Goal: Information Seeking & Learning: Check status

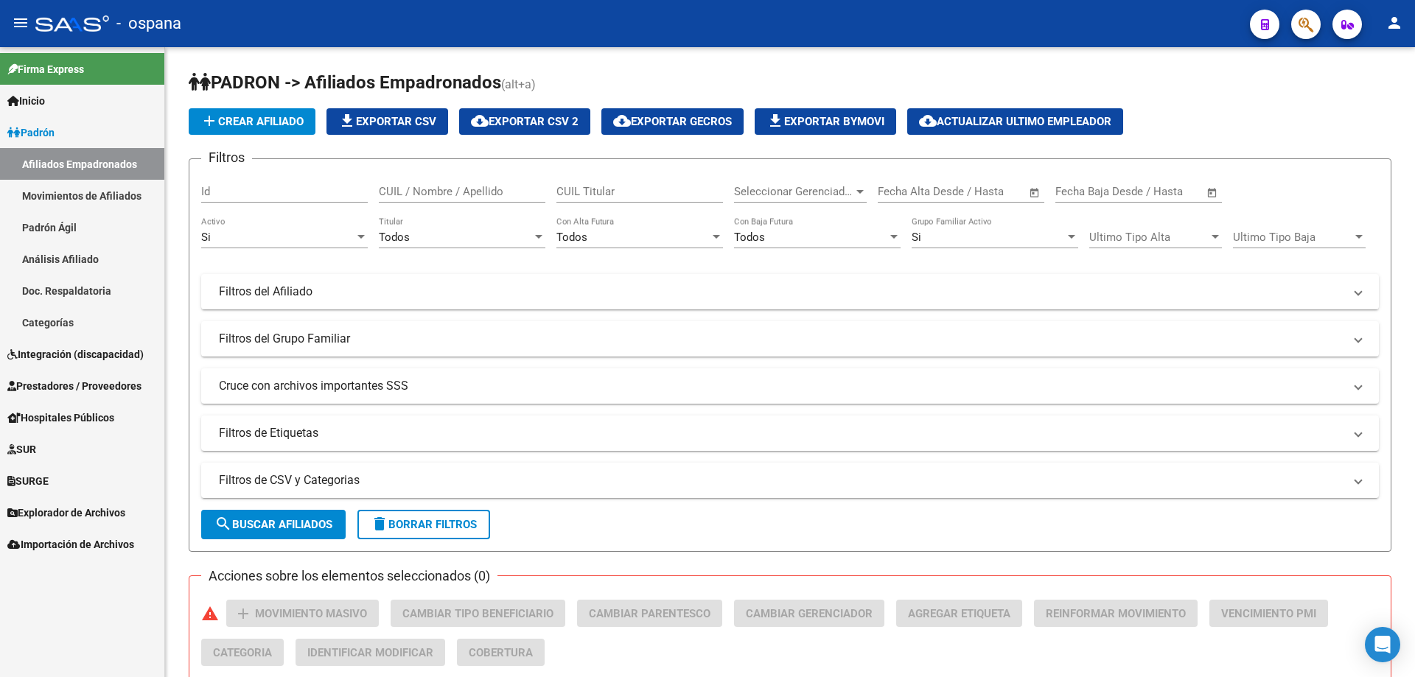
click at [1301, 13] on span "button" at bounding box center [1306, 25] width 15 height 30
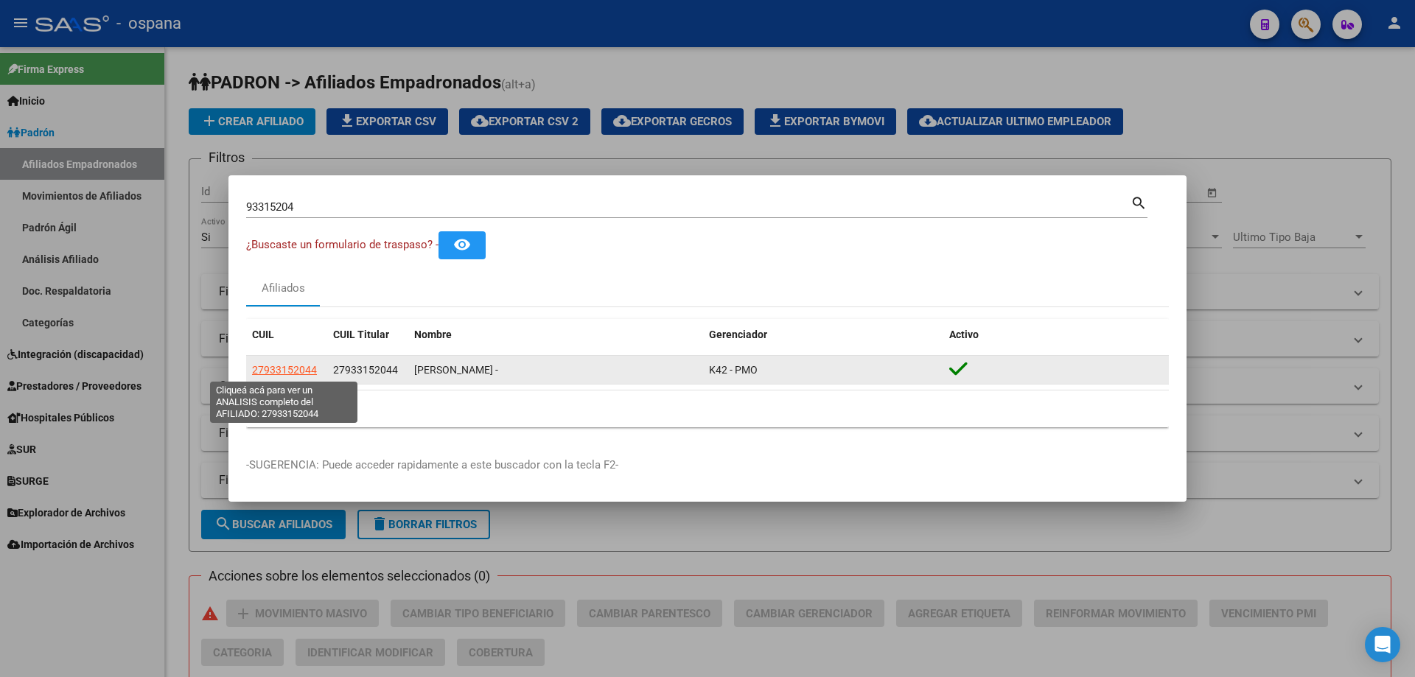
click at [282, 364] on span "27933152044" at bounding box center [284, 370] width 65 height 12
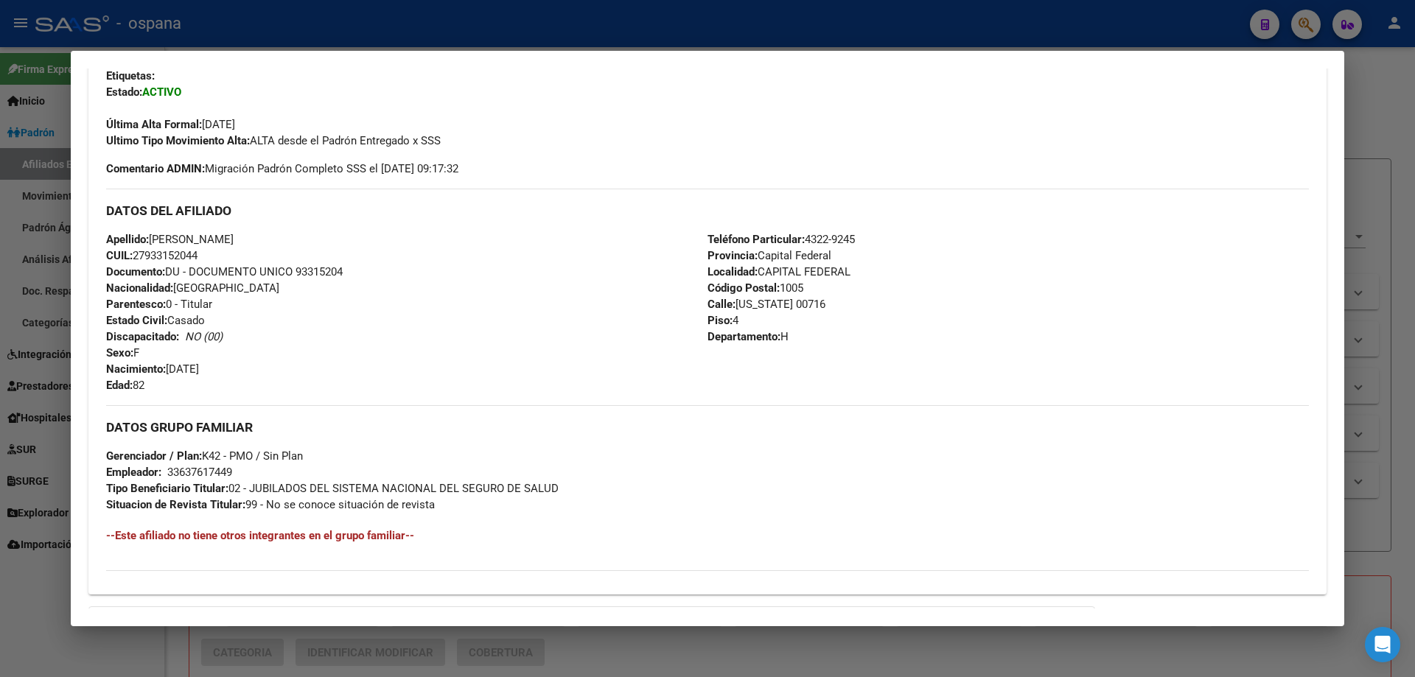
scroll to position [548, 0]
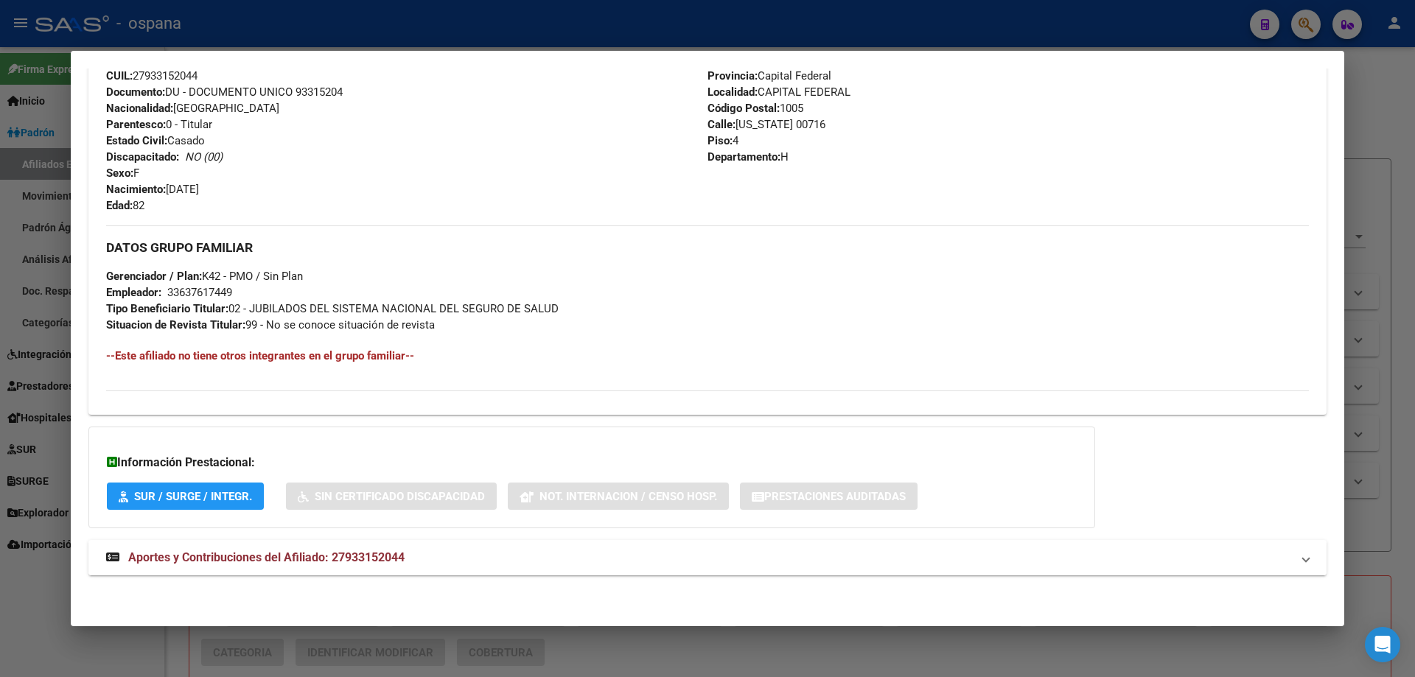
click at [230, 559] on span "Aportes y Contribuciones del Afiliado: 27933152044" at bounding box center [266, 558] width 276 height 14
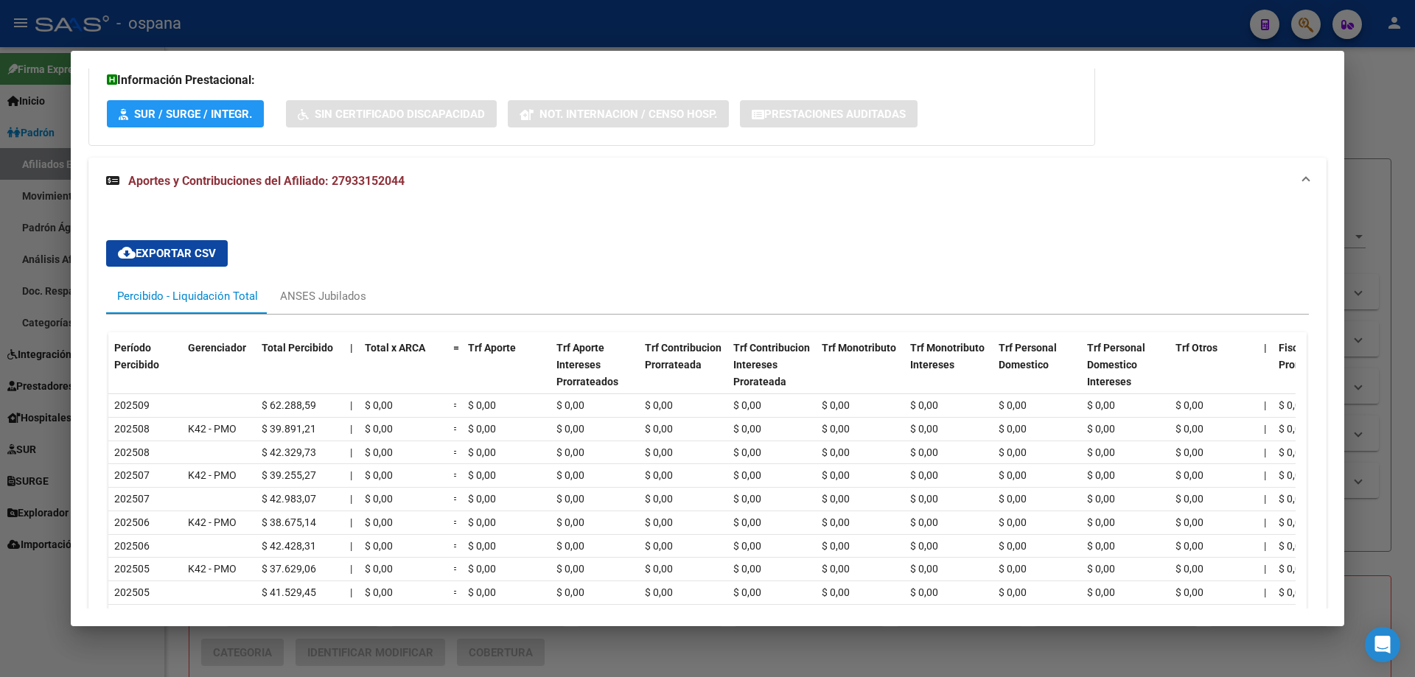
scroll to position [950, 0]
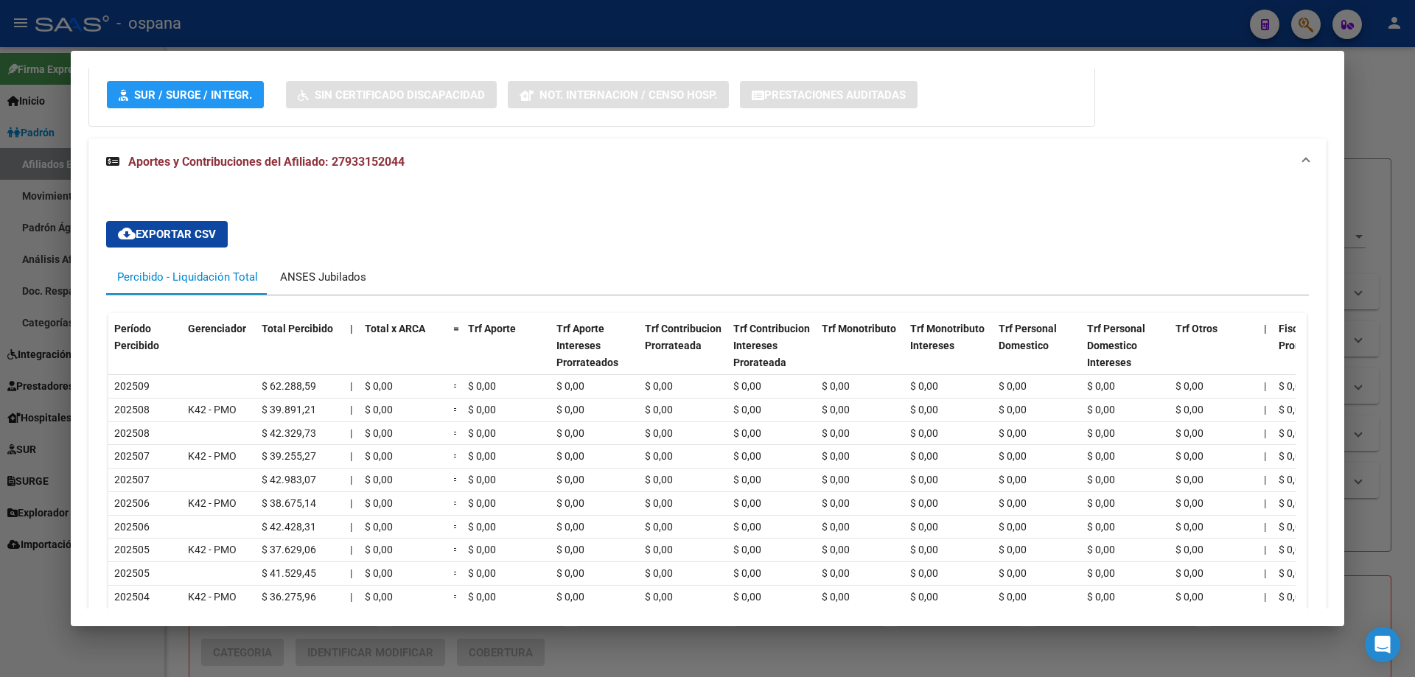
click at [331, 285] on div "ANSES Jubilados" at bounding box center [323, 277] width 86 height 16
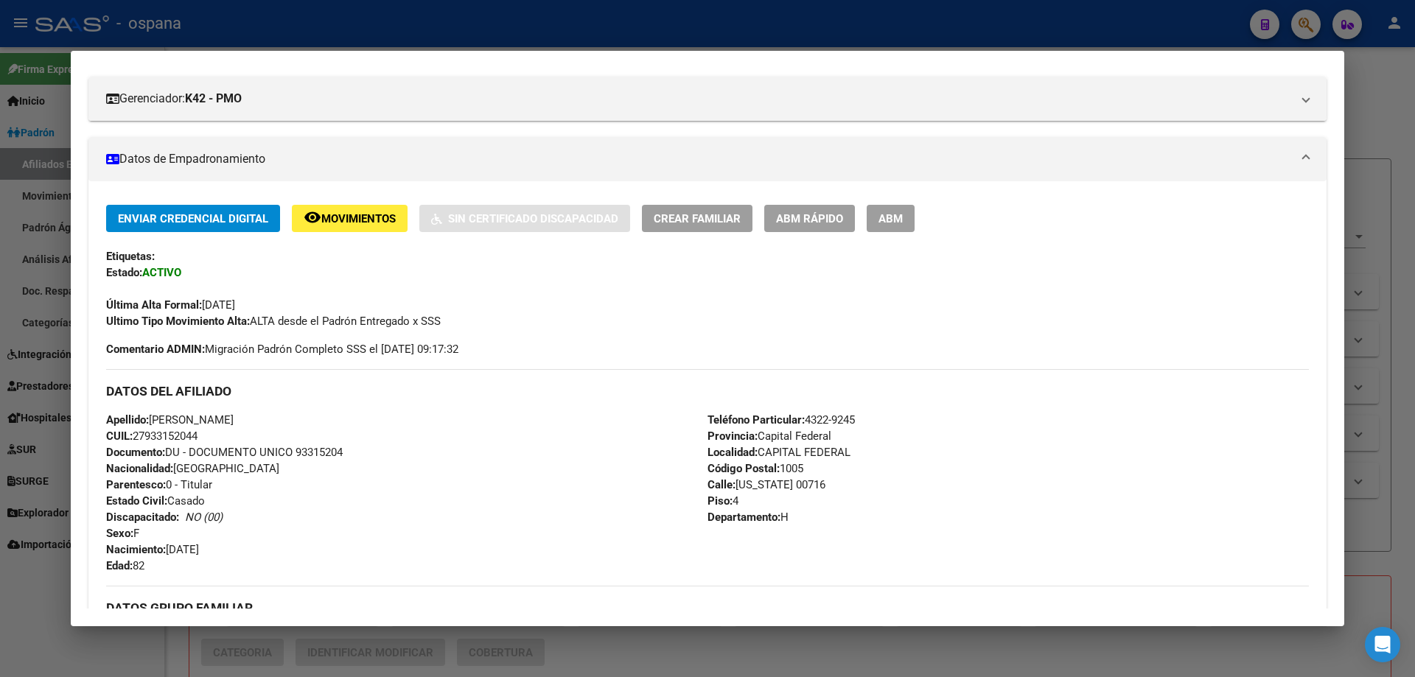
scroll to position [0, 0]
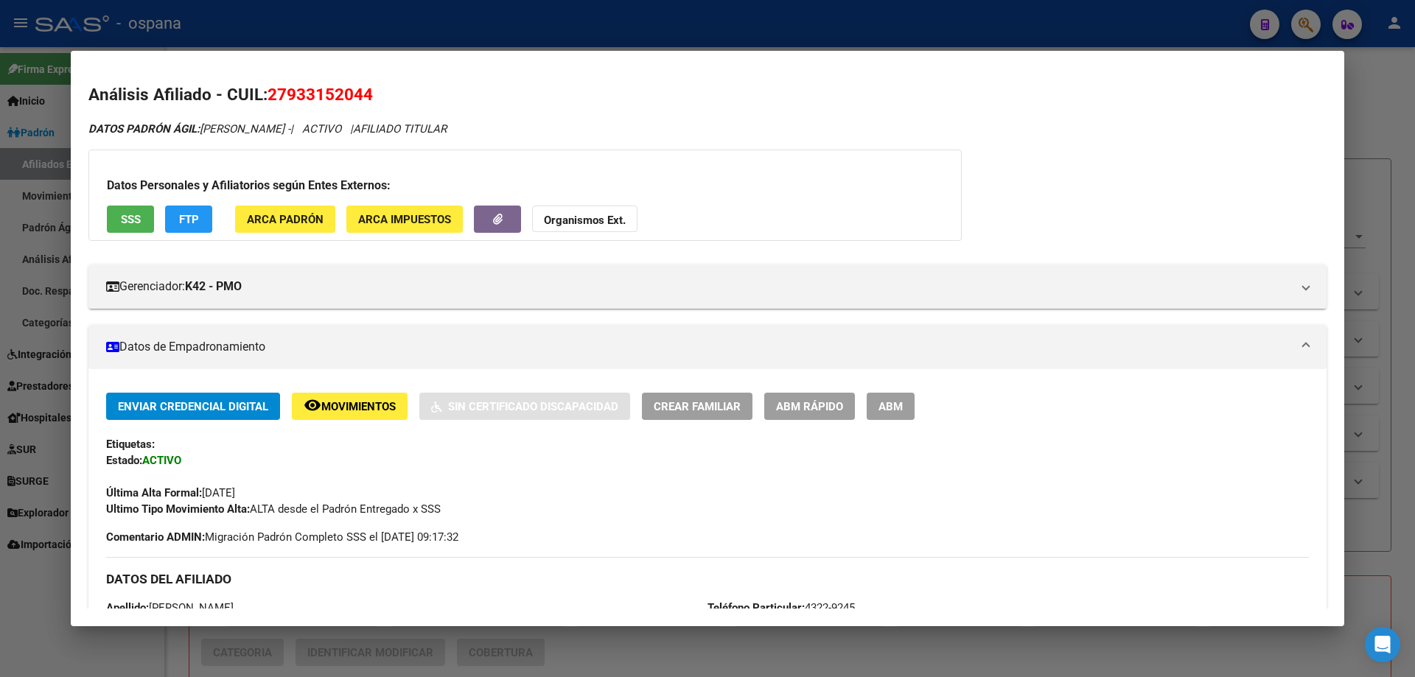
click at [119, 215] on button "SSS" at bounding box center [130, 219] width 47 height 27
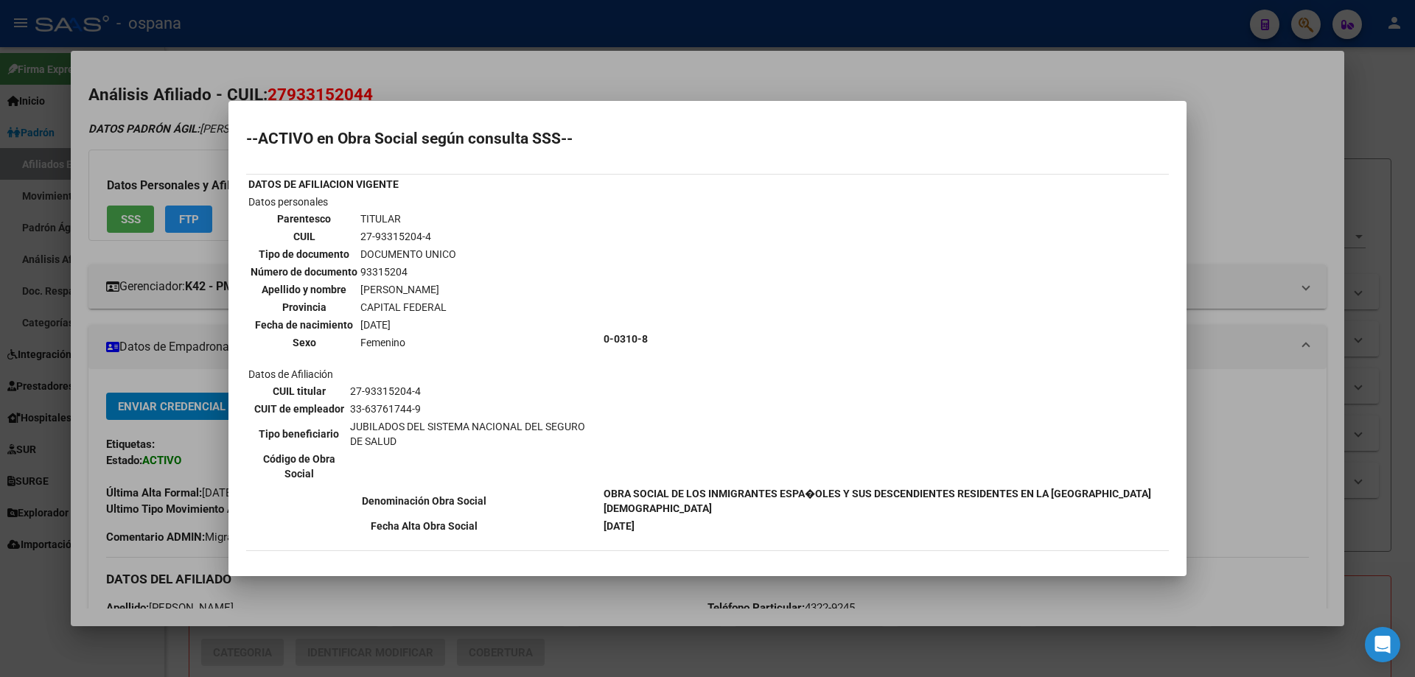
click at [51, 289] on div at bounding box center [707, 338] width 1415 height 677
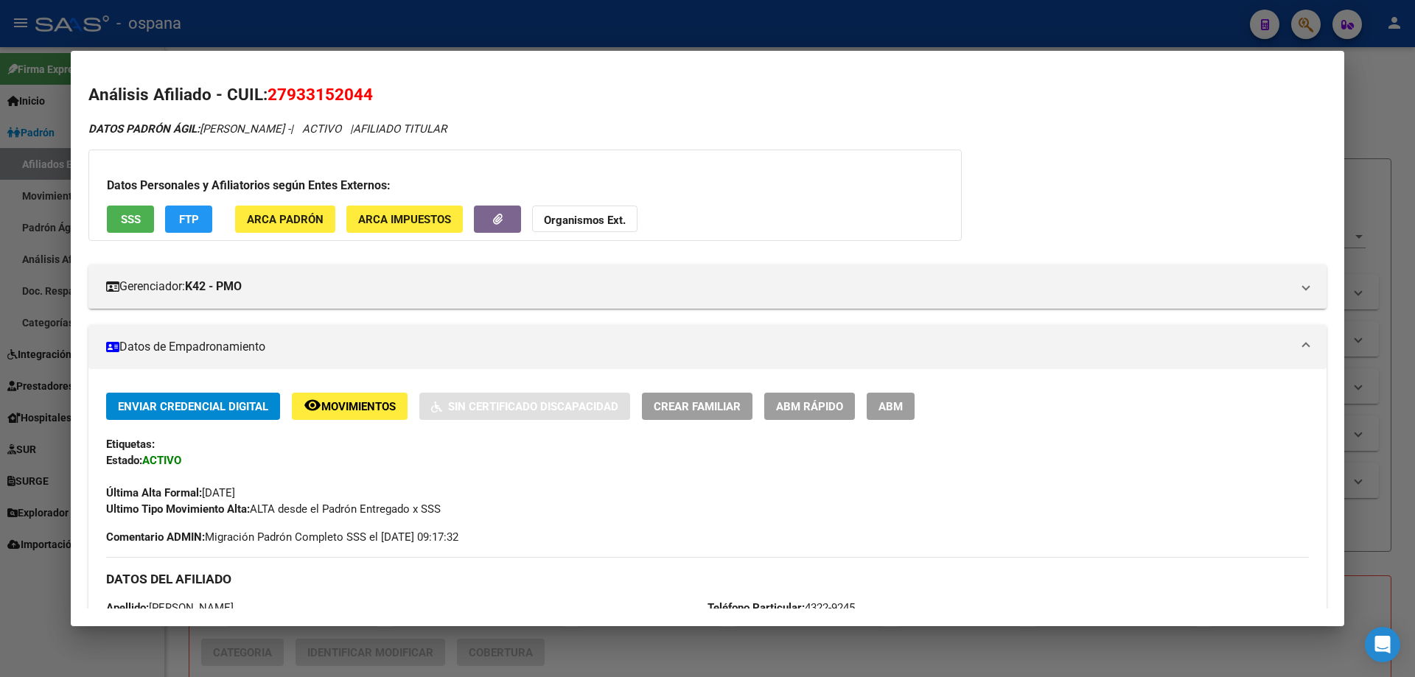
click at [51, 289] on div at bounding box center [707, 338] width 1415 height 677
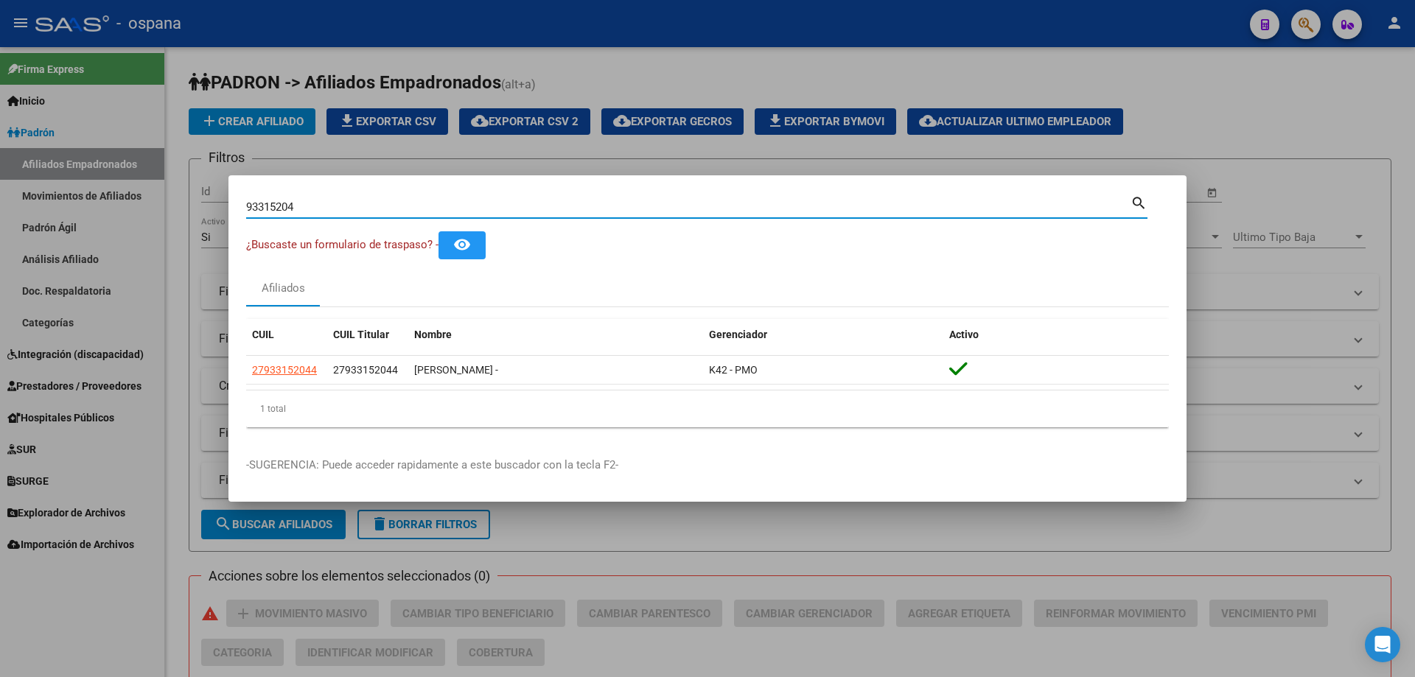
drag, startPoint x: 310, startPoint y: 204, endPoint x: 192, endPoint y: 195, distance: 117.5
click at [192, 195] on div "93315204 Buscar (apellido, dni, cuil, nro traspaso, cuit, obra social) search ¿…" at bounding box center [707, 338] width 1415 height 677
paste input "41164212"
type input "41164212"
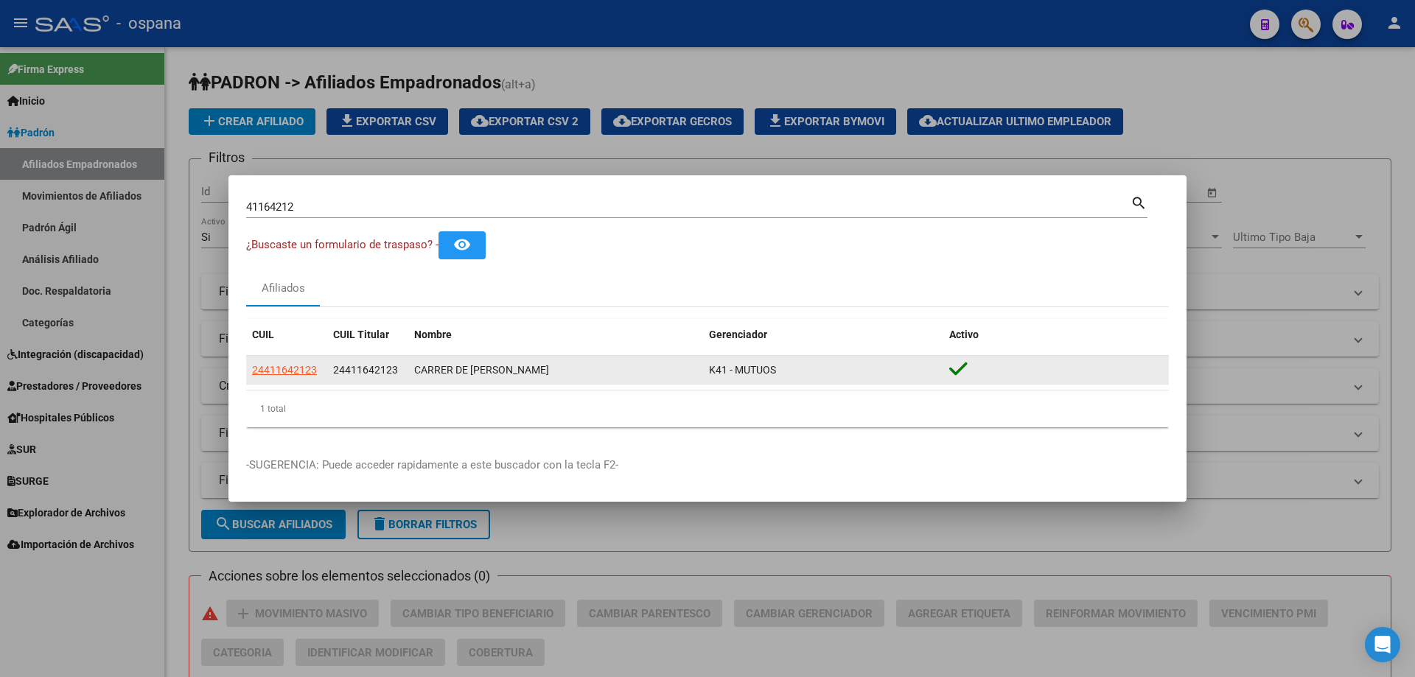
click at [293, 362] on app-link-go-to "24411642123" at bounding box center [284, 370] width 65 height 17
click at [294, 366] on span "24411642123" at bounding box center [284, 370] width 65 height 12
type textarea "24411642123"
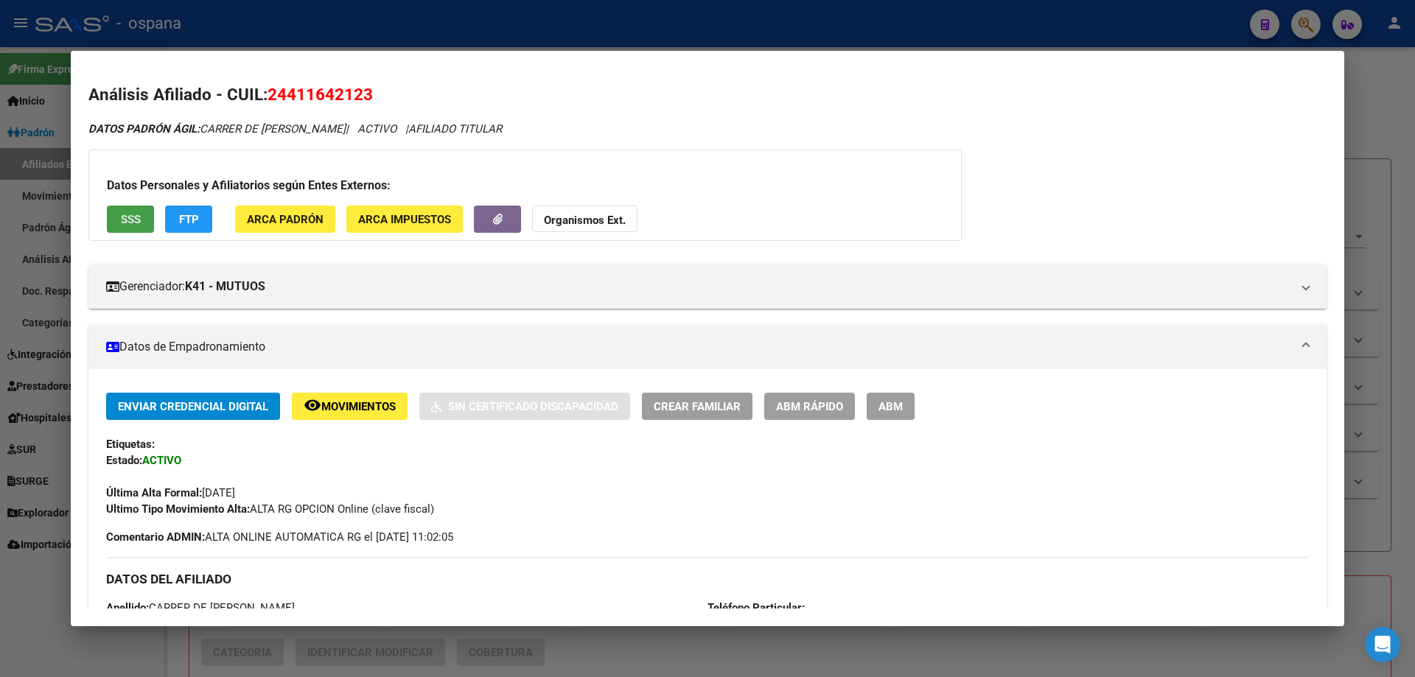
click at [128, 230] on button "SSS" at bounding box center [130, 219] width 47 height 27
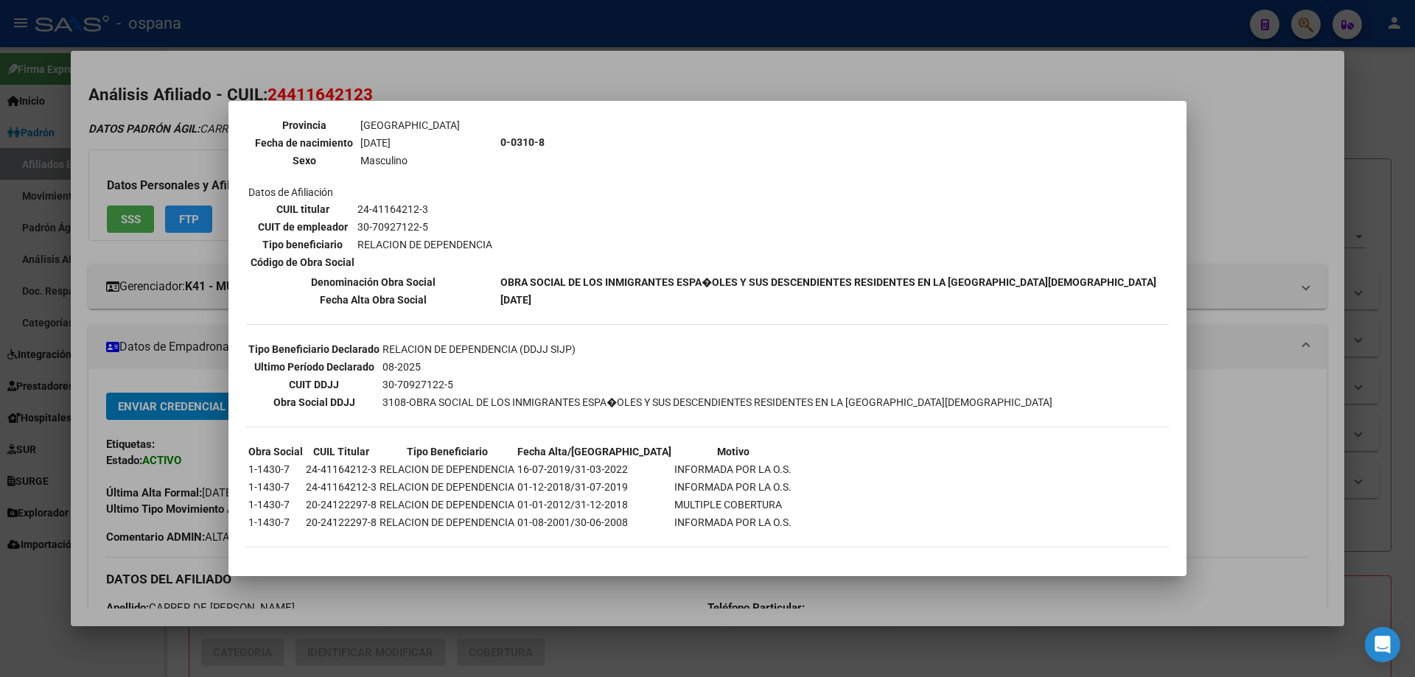
scroll to position [186, 0]
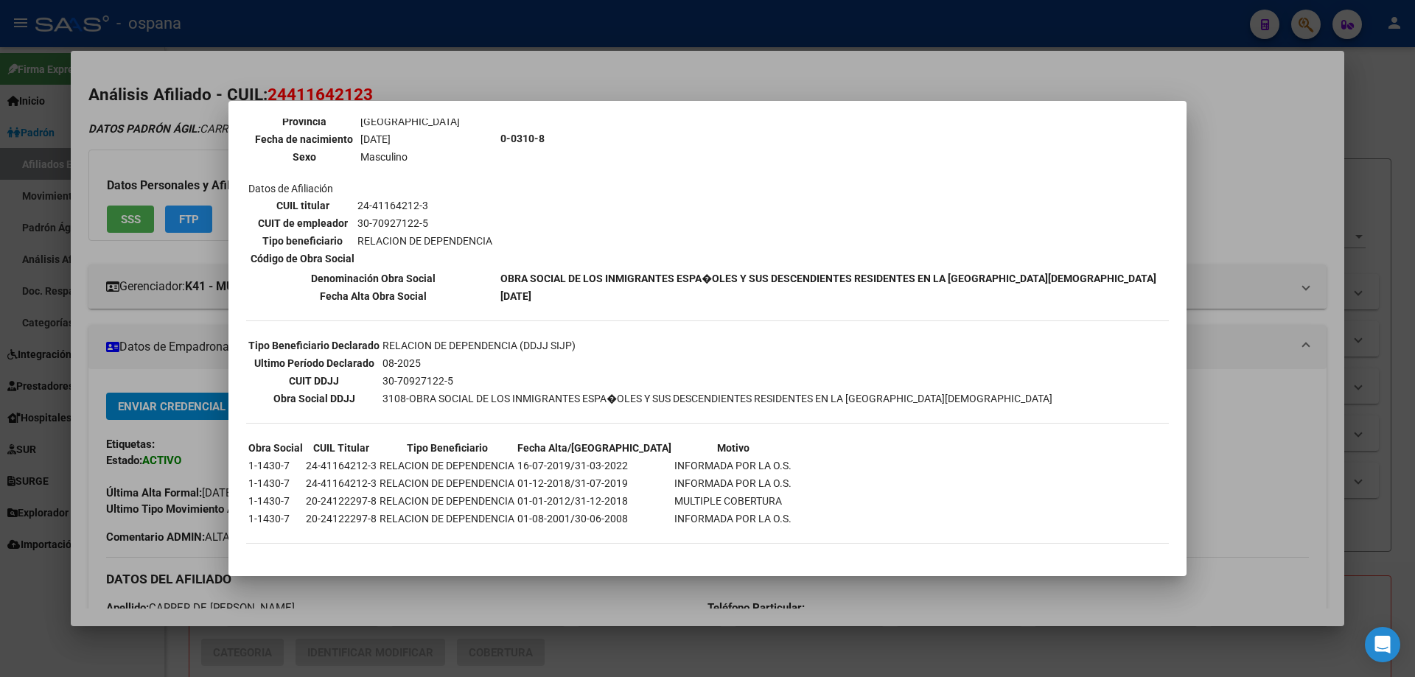
click at [220, 373] on div at bounding box center [707, 338] width 1415 height 677
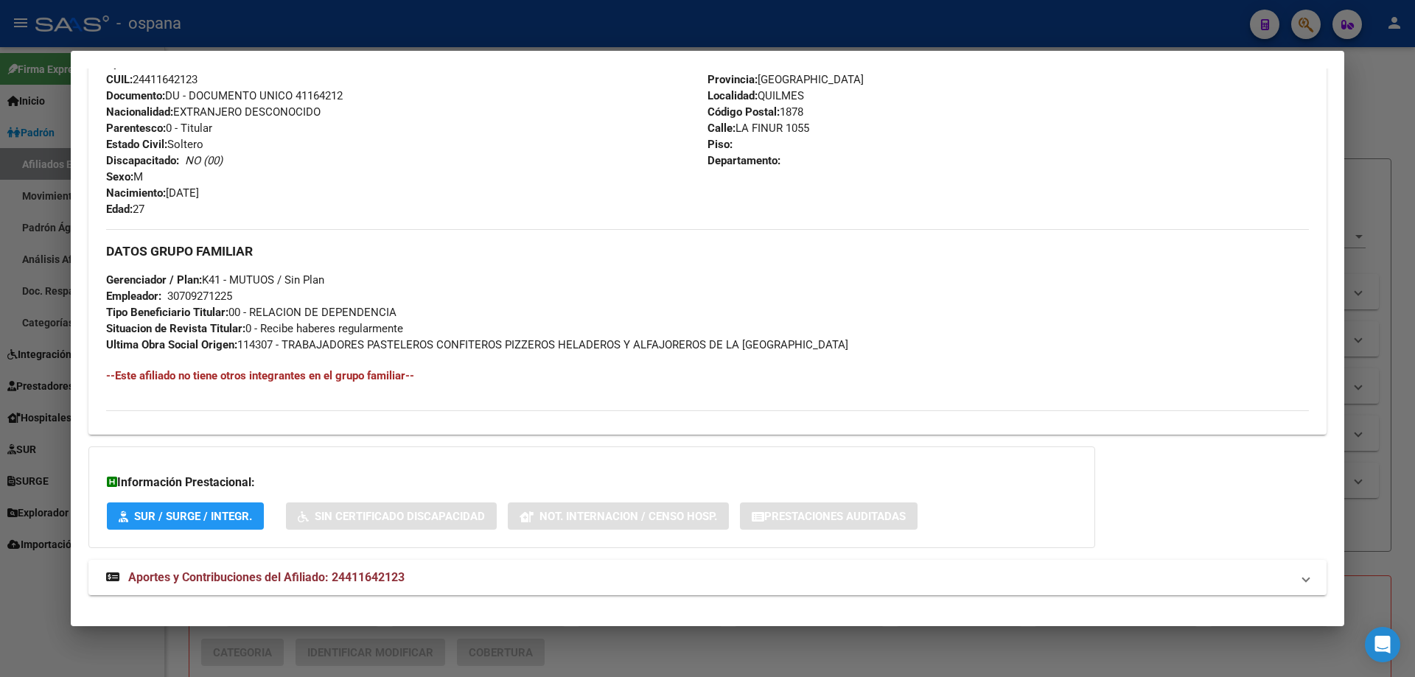
scroll to position [565, 0]
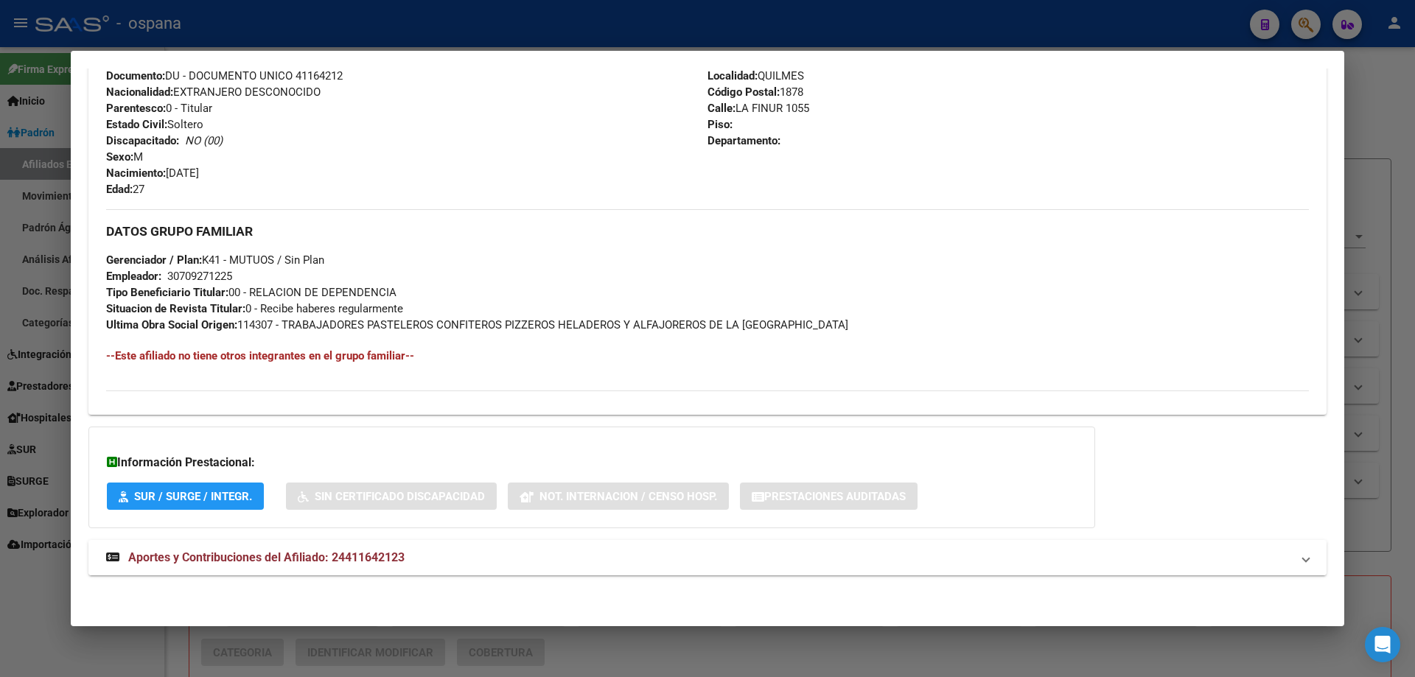
click at [271, 548] on mat-expansion-panel-header "Aportes y Contribuciones del Afiliado: 24411642123" at bounding box center [707, 557] width 1238 height 35
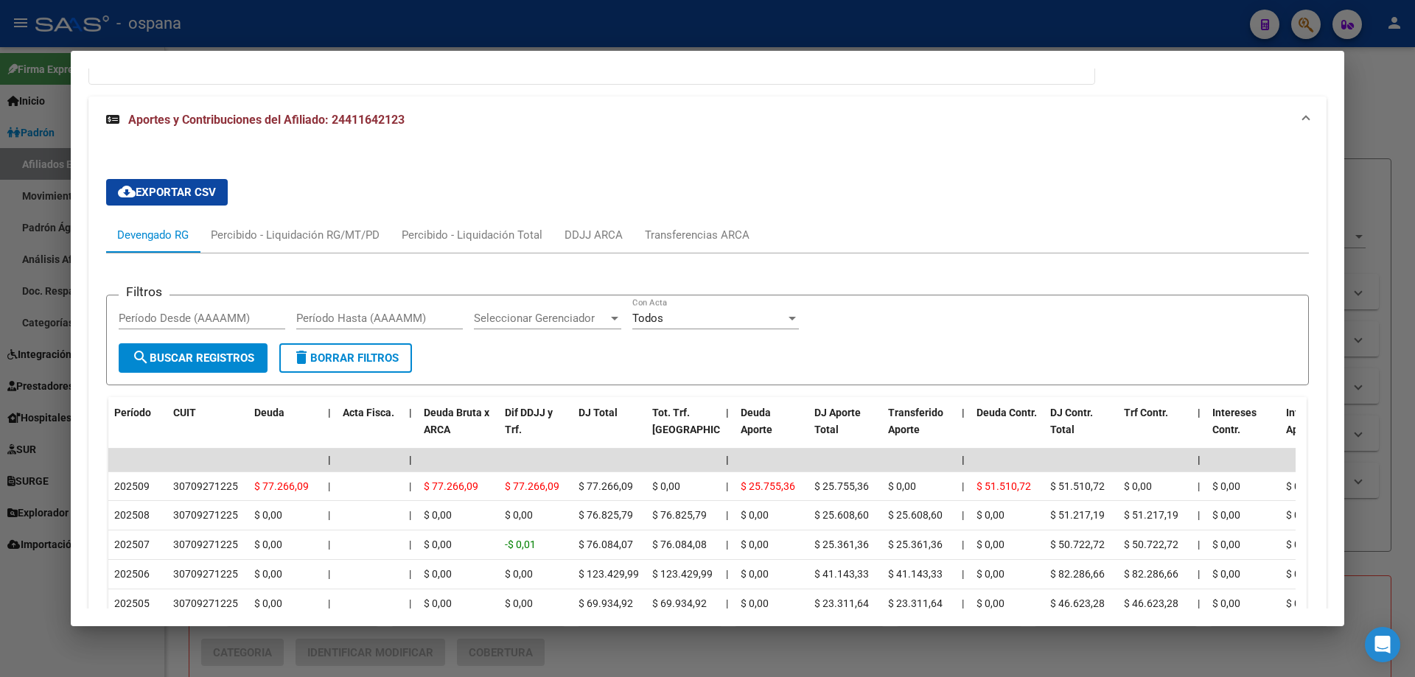
scroll to position [1082, 0]
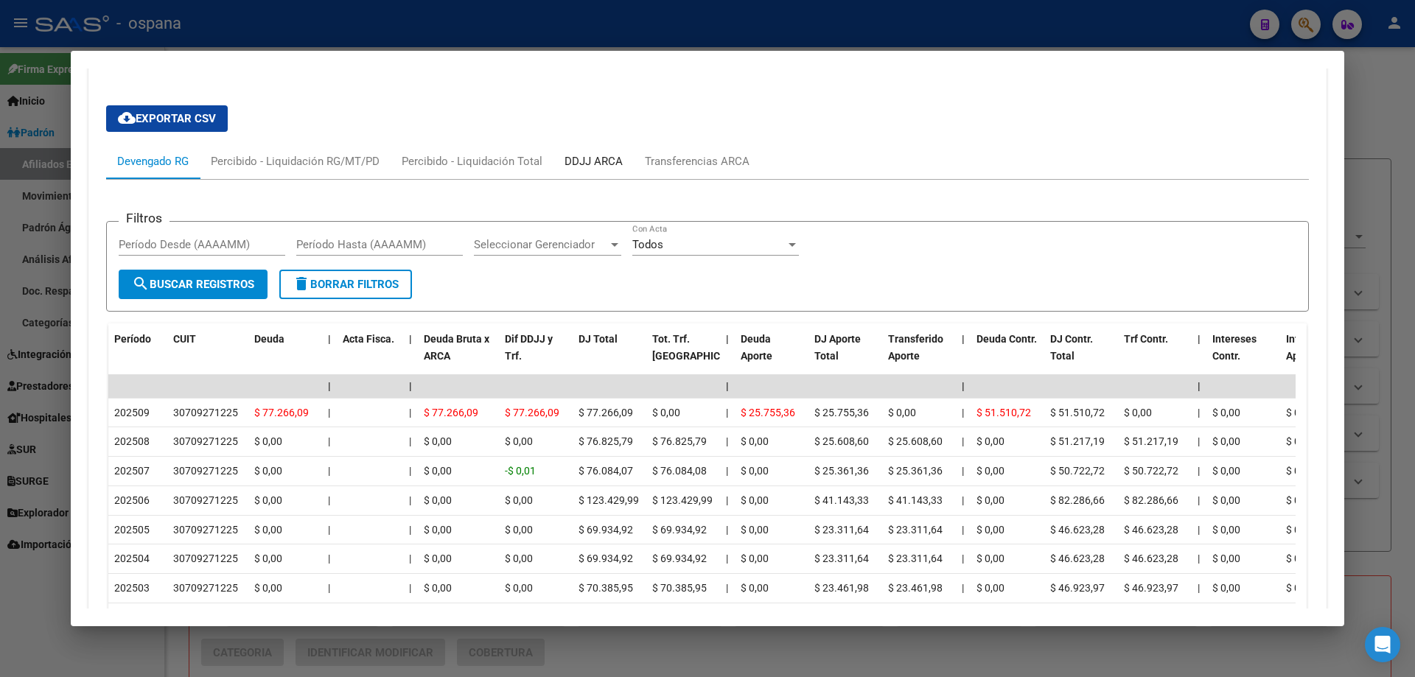
click at [595, 157] on div "DDJJ ARCA" at bounding box center [594, 161] width 58 height 16
